Goal: Task Accomplishment & Management: Manage account settings

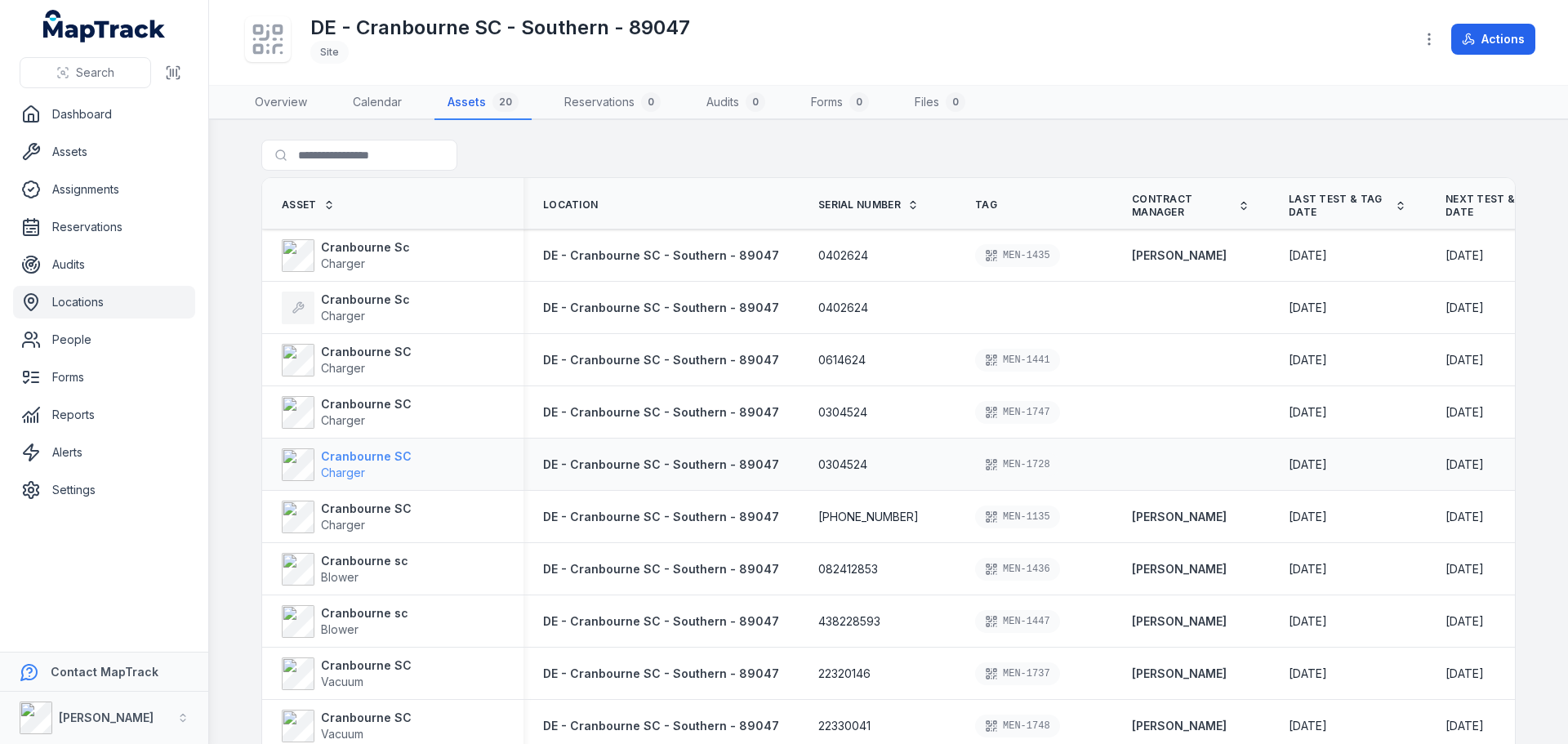
click at [380, 456] on strong "Cranbourne SC" at bounding box center [366, 456] width 90 height 17
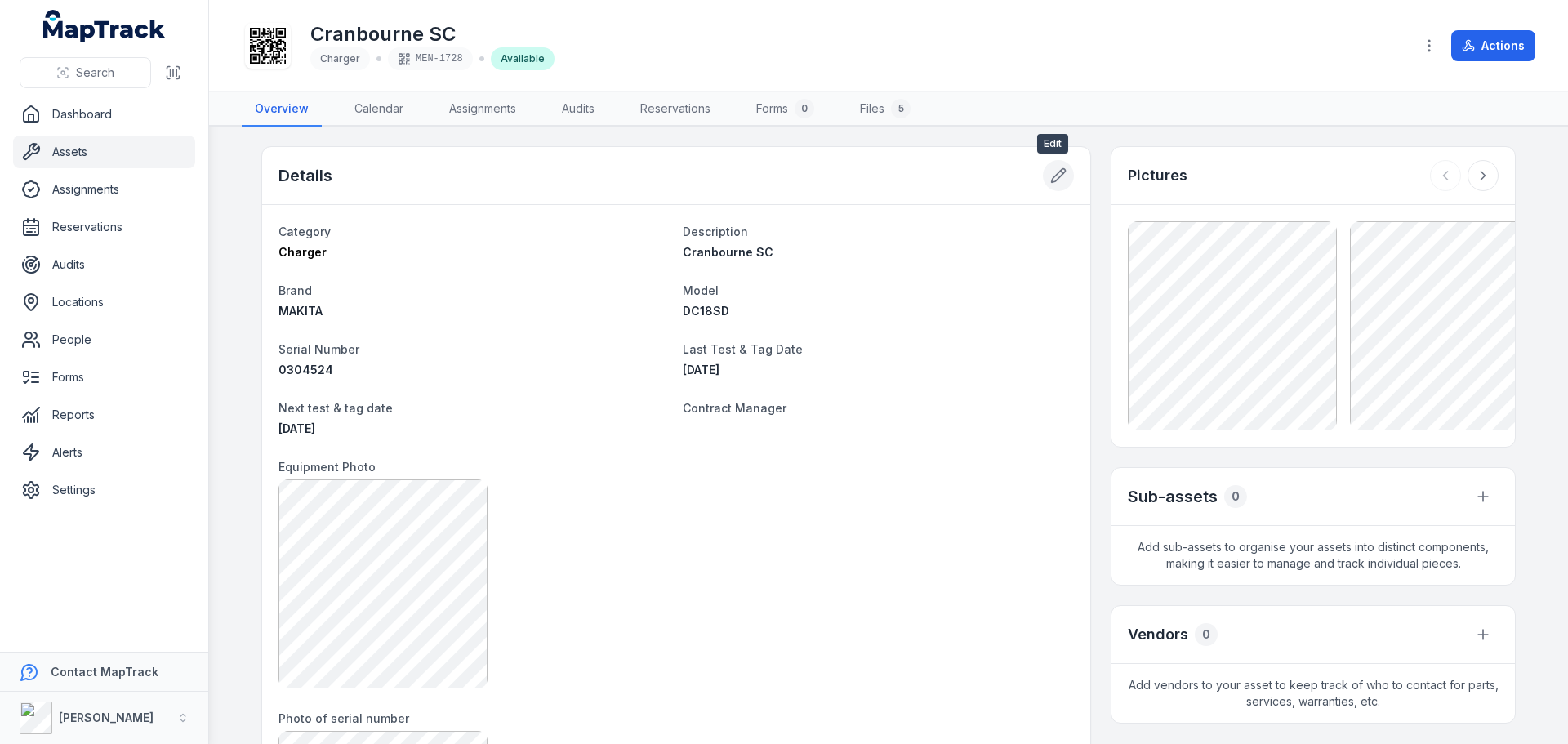
click at [1053, 161] on button at bounding box center [1058, 175] width 31 height 31
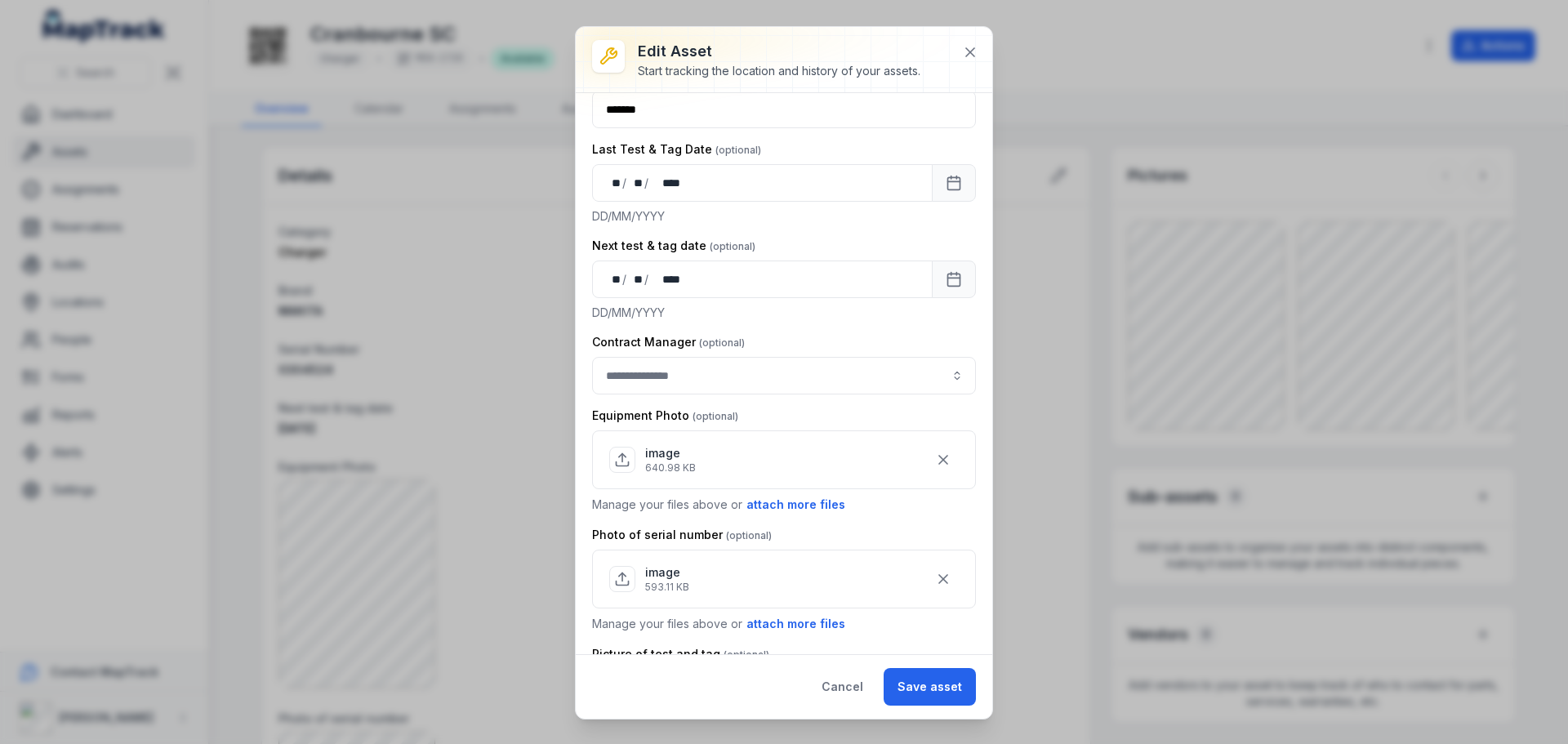
scroll to position [278, 0]
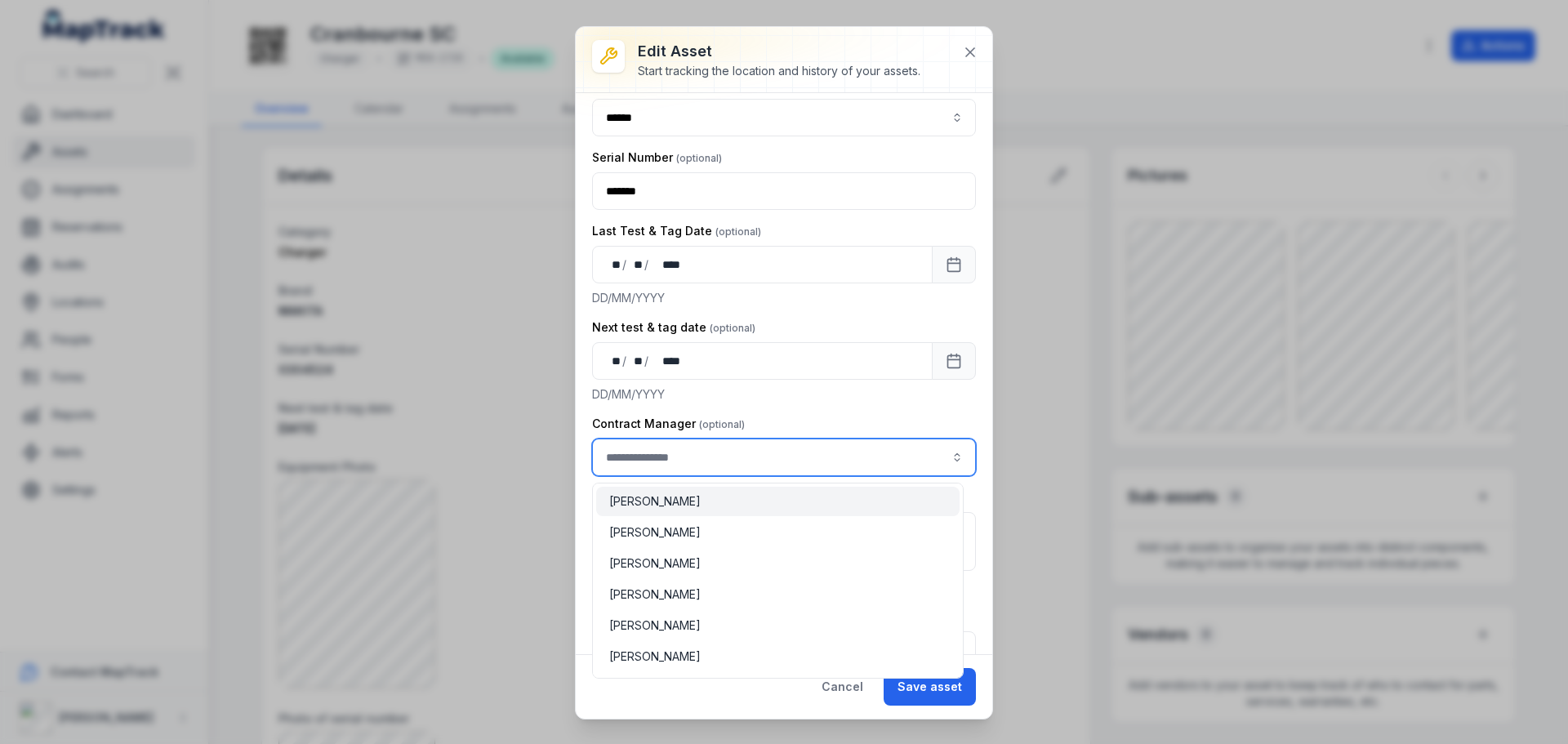
click at [908, 451] on input "asset-edit:cf[3efdffd9-f055-49d9-9a65-0e9f08d77abc]-label" at bounding box center [784, 456] width 384 height 38
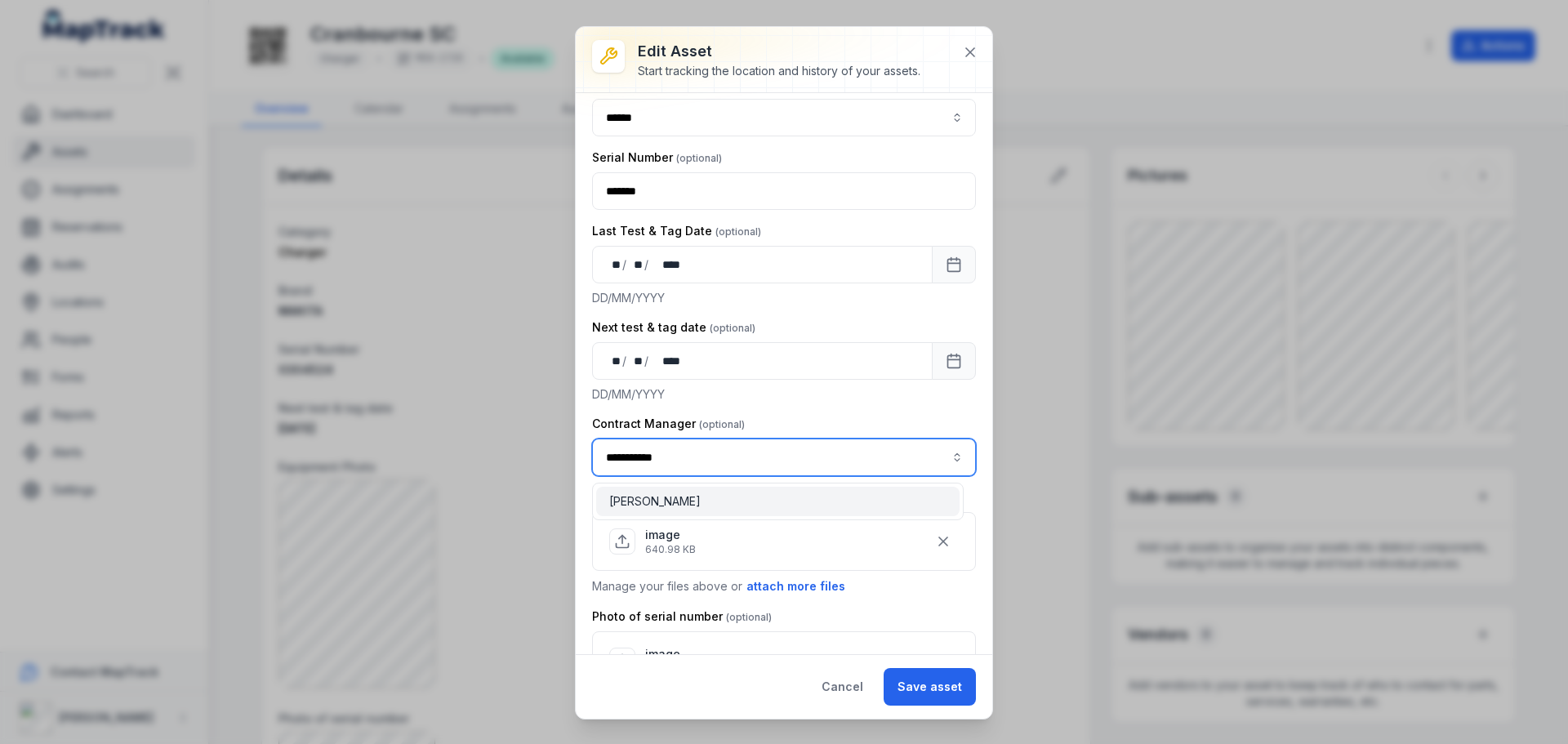
click at [789, 497] on div "[PERSON_NAME]" at bounding box center [778, 502] width 337 height 17
type input "**********"
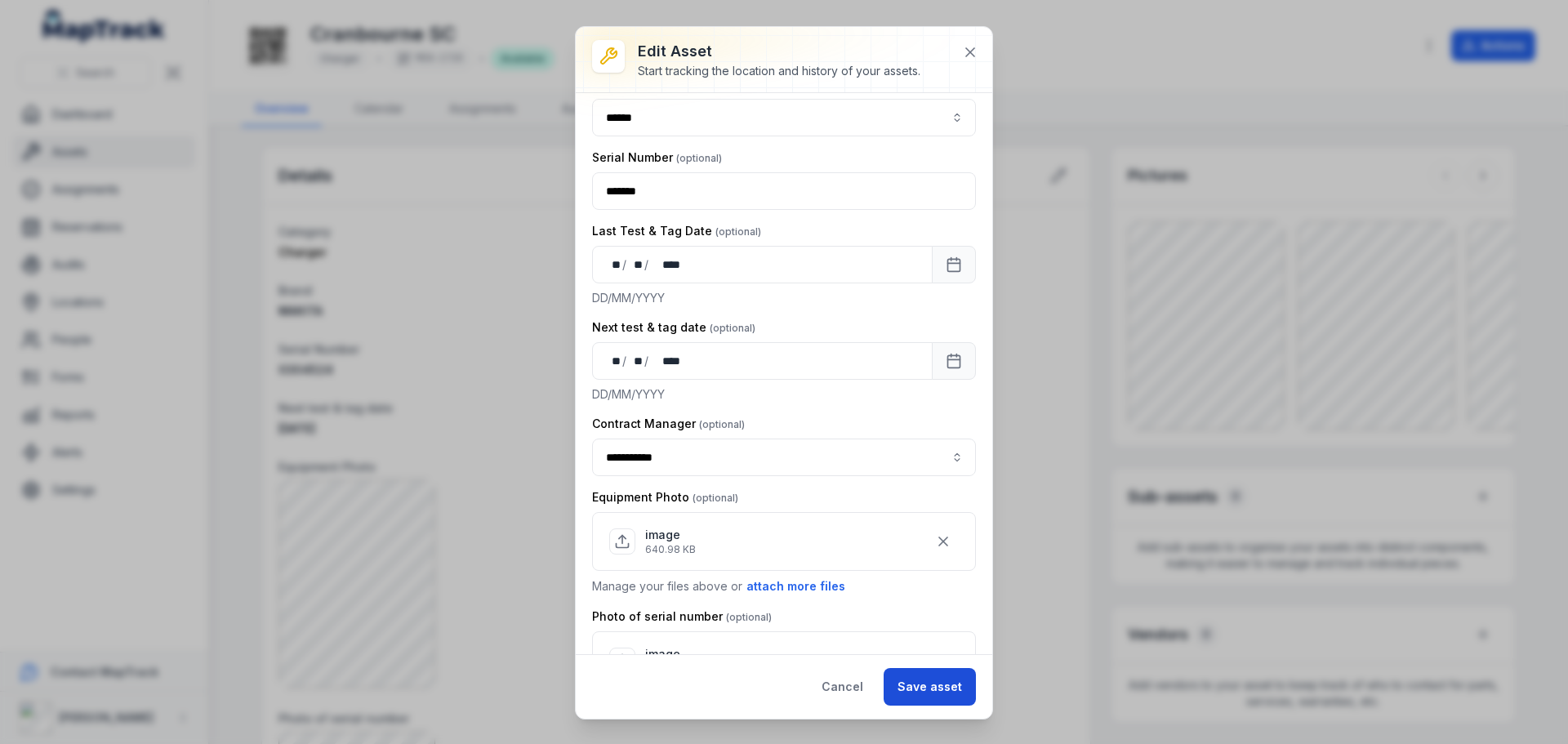
click at [922, 684] on button "Save asset" at bounding box center [930, 686] width 92 height 38
